Goal: Information Seeking & Learning: Learn about a topic

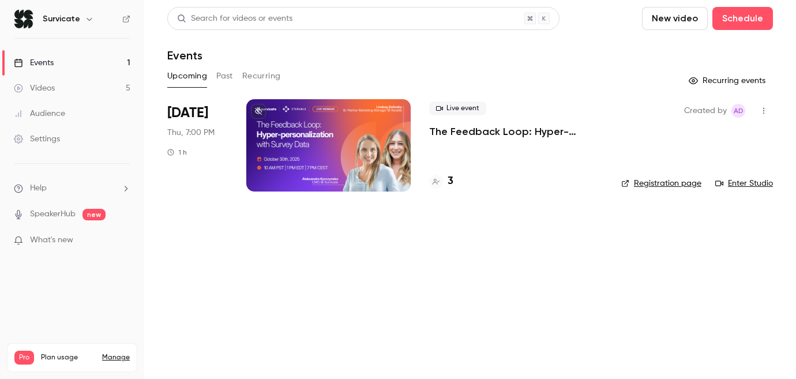
click at [220, 73] on button "Past" at bounding box center [224, 76] width 17 height 18
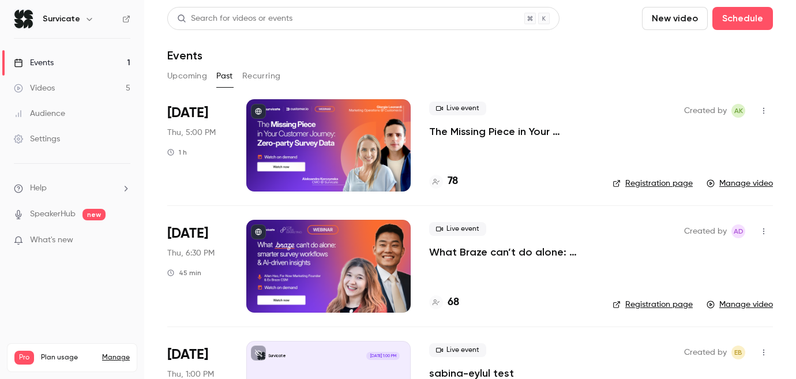
click at [483, 130] on p "The Missing Piece in Your Customer Journey: Zero-party Survey Data" at bounding box center [511, 132] width 165 height 14
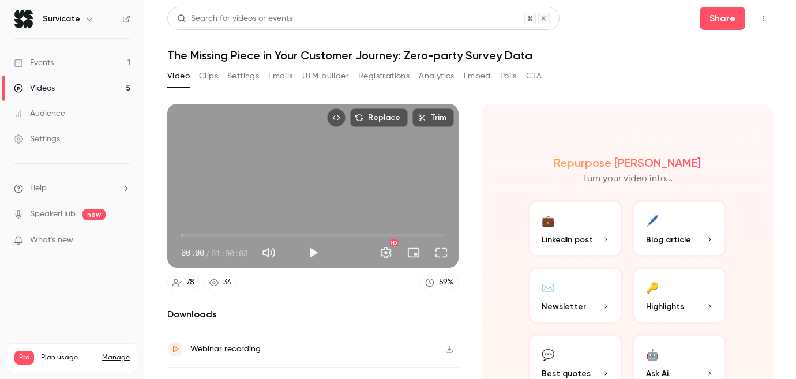
click at [384, 78] on button "Registrations" at bounding box center [383, 76] width 51 height 18
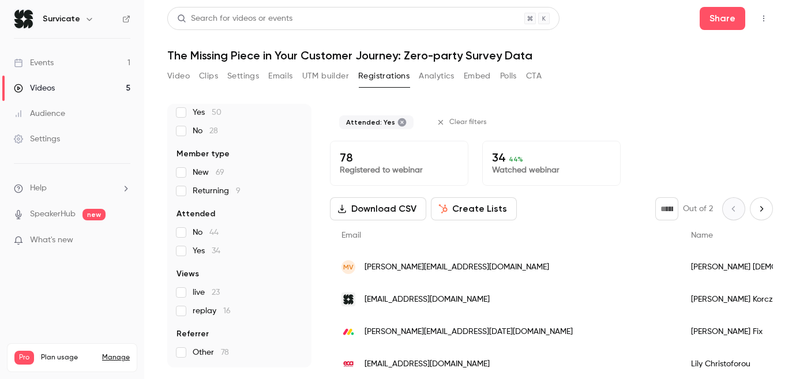
scroll to position [149, 0]
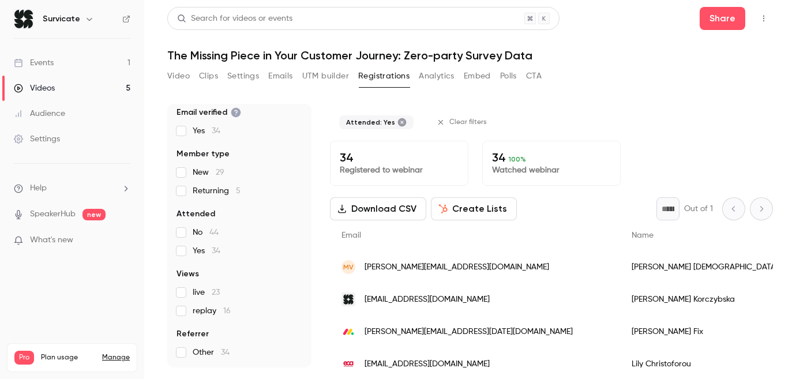
click at [398, 121] on icon at bounding box center [402, 122] width 9 height 9
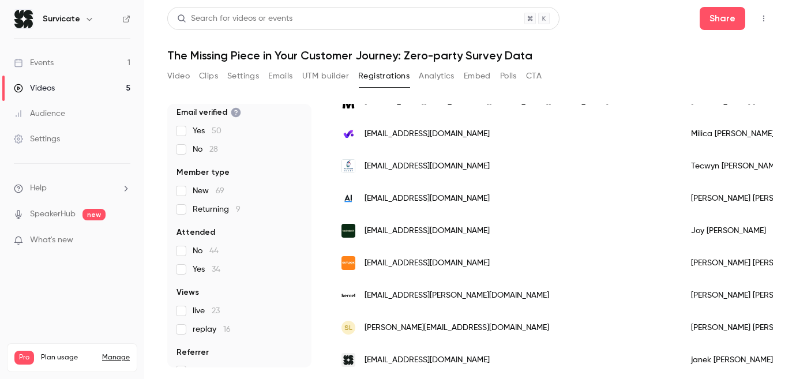
scroll to position [0, 0]
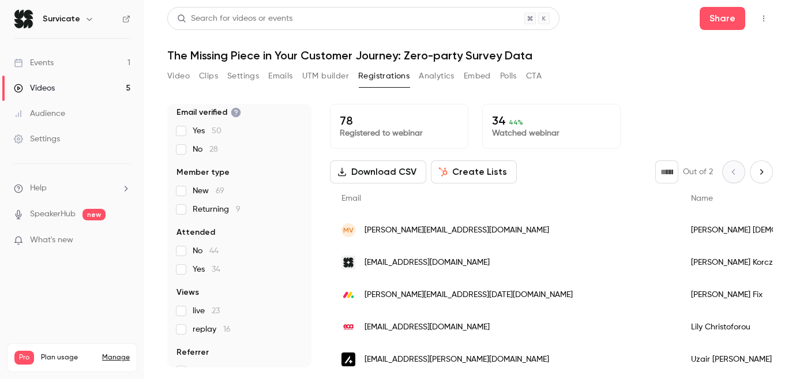
click at [48, 87] on div "Videos" at bounding box center [34, 88] width 41 height 12
